Goal: Task Accomplishment & Management: Manage account settings

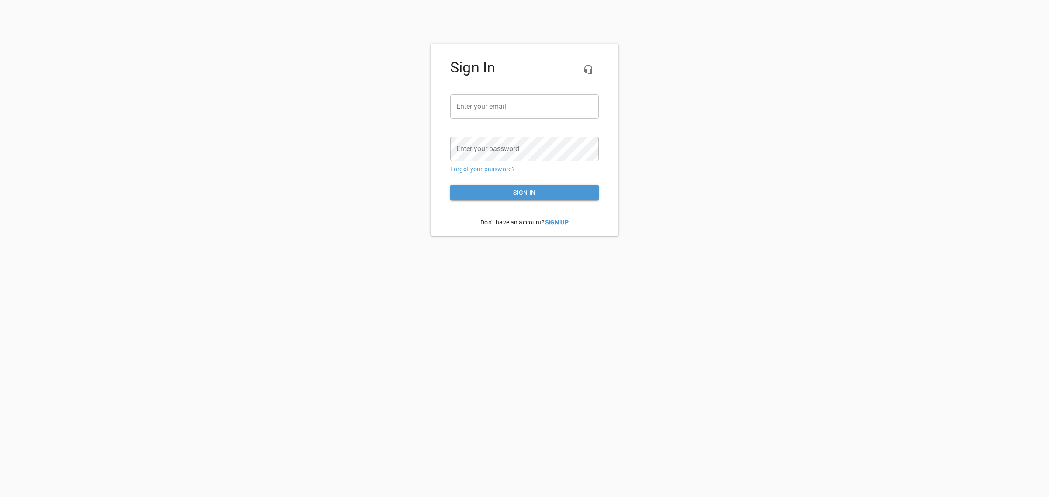
click at [525, 108] on input "email" at bounding box center [524, 106] width 149 height 24
paste input "[EMAIL_ADDRESS][DOMAIN_NAME]"
click at [514, 191] on span "Sign in" at bounding box center [524, 193] width 135 height 11
click at [508, 191] on span "Sign in" at bounding box center [524, 193] width 135 height 11
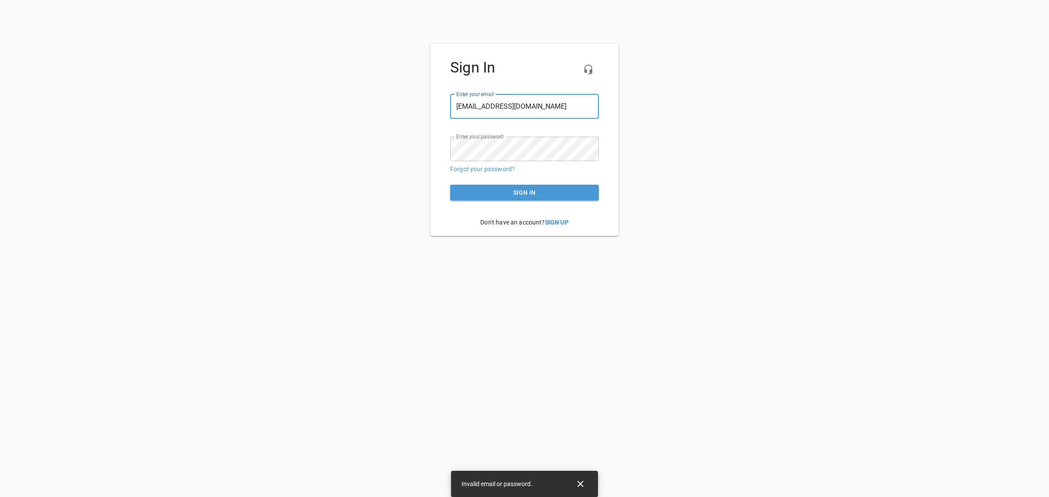
drag, startPoint x: 490, startPoint y: 109, endPoint x: 451, endPoint y: 107, distance: 39.0
click at [451, 107] on input "[EMAIL_ADDRESS][DOMAIN_NAME]" at bounding box center [524, 106] width 149 height 24
paste input "[PERSON_NAME]"
type input "[PERSON_NAME][EMAIL_ADDRESS][DOMAIN_NAME]"
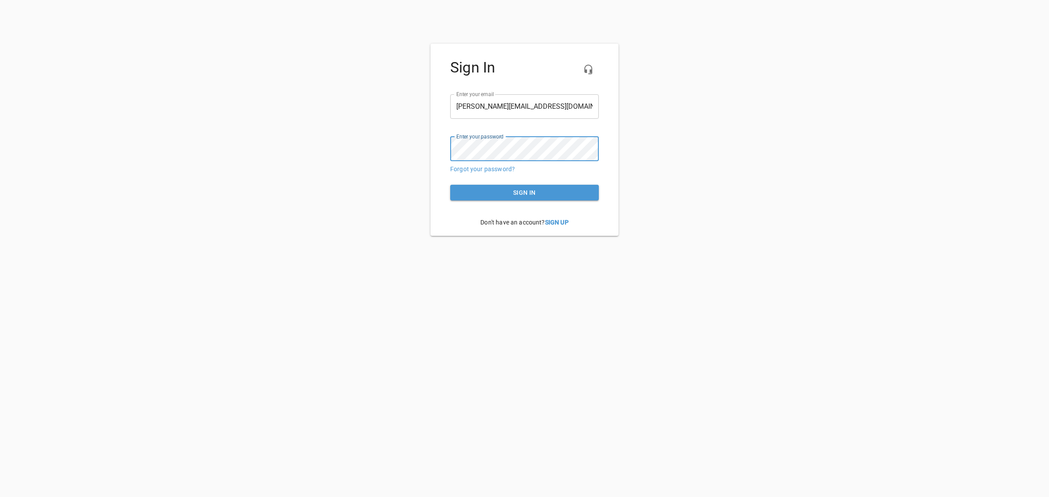
click at [433, 145] on div "Sign In Enter your email ​ [PERSON_NAME][EMAIL_ADDRESS][DOMAIN_NAME] Enter your…" at bounding box center [525, 140] width 188 height 192
click at [523, 193] on span "Sign in" at bounding box center [524, 193] width 135 height 11
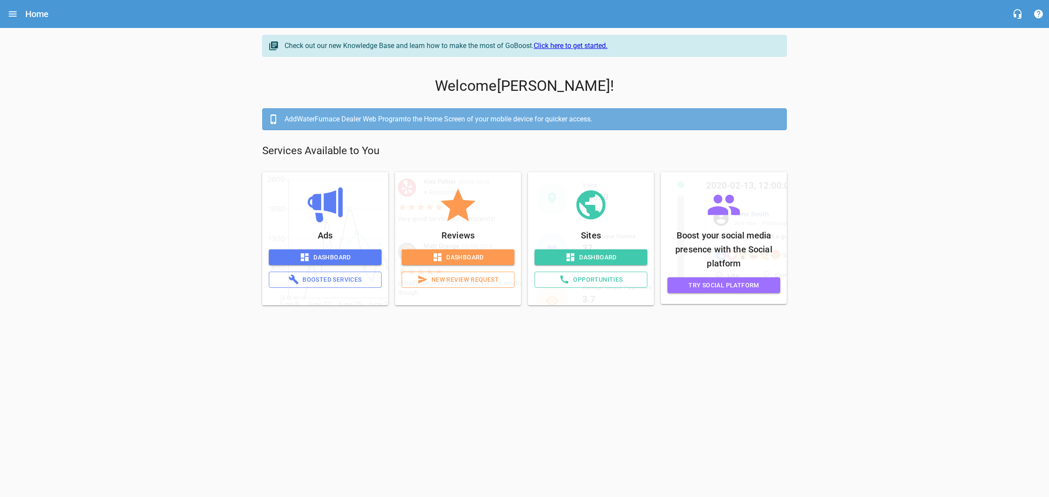
click at [327, 255] on span "Dashboard" at bounding box center [325, 257] width 99 height 11
click at [324, 258] on span "Dashboard" at bounding box center [325, 257] width 99 height 11
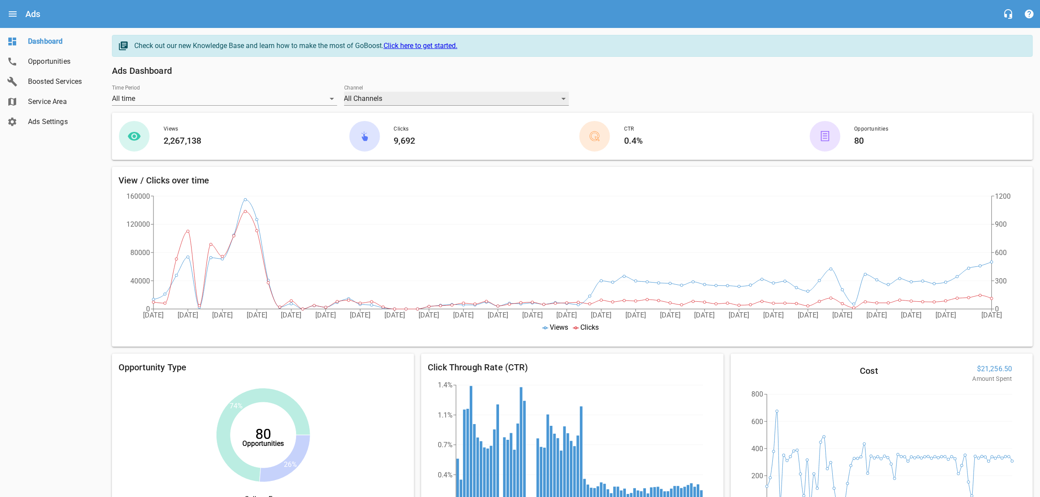
click at [449, 105] on div "All Channels" at bounding box center [456, 99] width 225 height 14
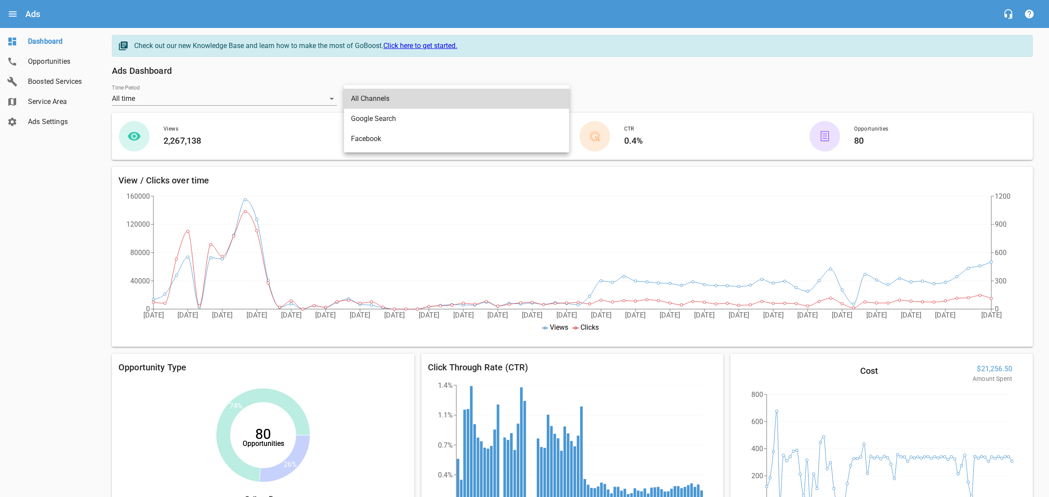
click at [447, 103] on li "All Channels" at bounding box center [456, 99] width 225 height 20
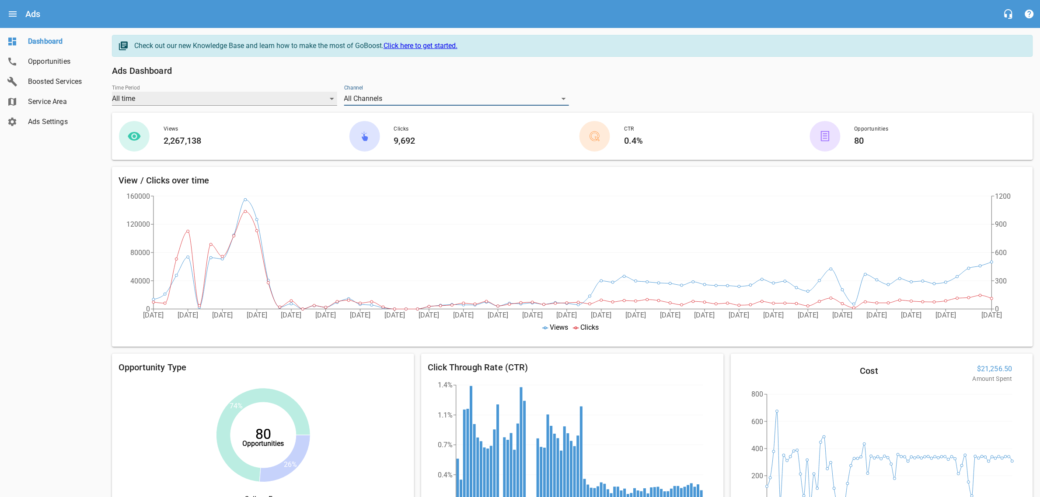
click at [215, 102] on div "All time" at bounding box center [224, 99] width 225 height 14
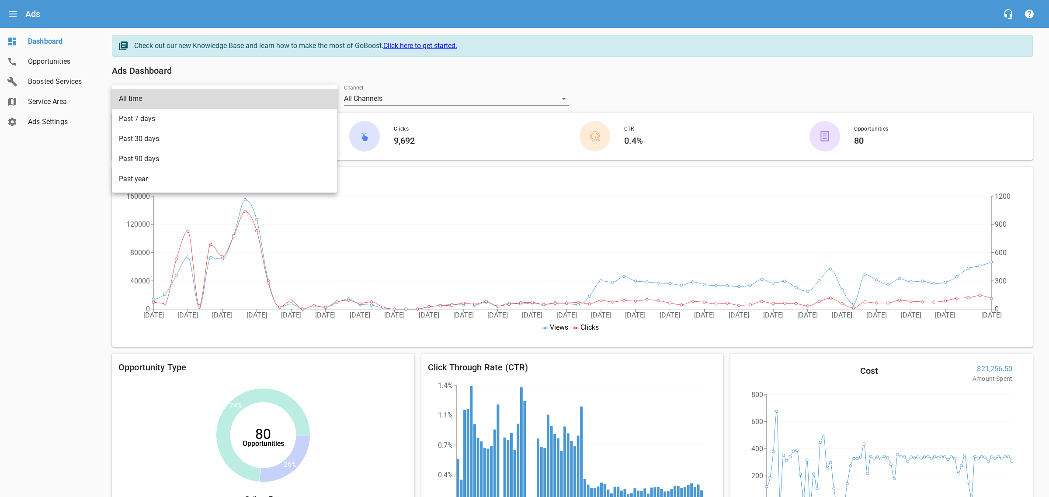
click at [156, 134] on li "Past 30 days" at bounding box center [224, 139] width 225 height 20
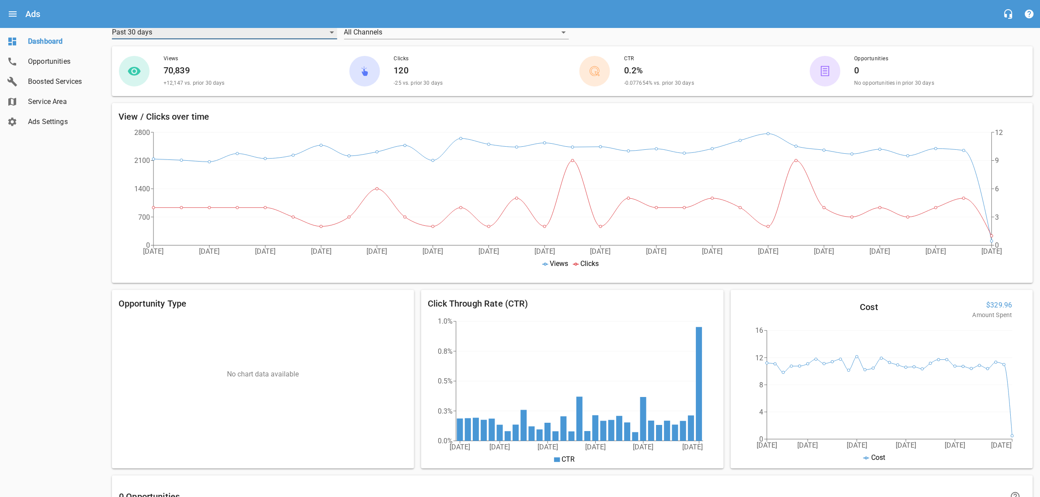
scroll to position [64, 0]
